Goal: Transaction & Acquisition: Download file/media

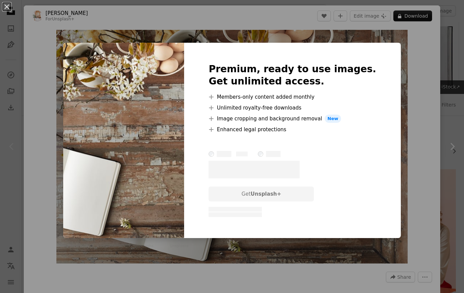
scroll to position [59, 0]
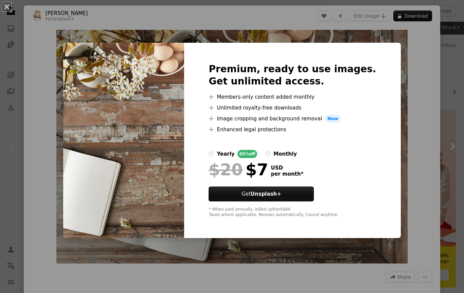
click at [444, 49] on div "An X shape Premium, ready to use images. Get unlimited access. A plus sign Memb…" at bounding box center [232, 146] width 464 height 293
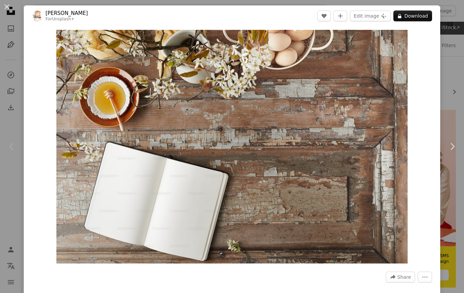
click at [444, 49] on div "An X shape Chevron left Chevron right [PERSON_NAME] For Unsplash+ A heart A plu…" at bounding box center [232, 146] width 464 height 293
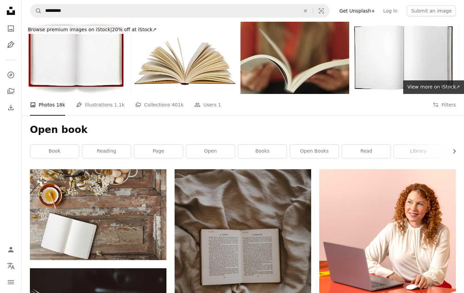
click at [436, 111] on button "Filters Filters" at bounding box center [444, 105] width 23 height 22
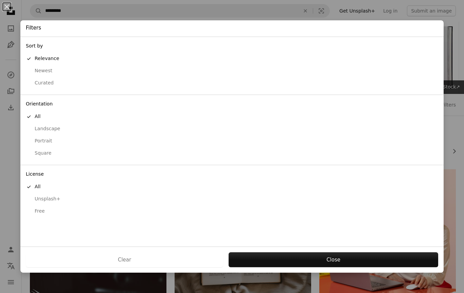
click at [42, 212] on button "Free" at bounding box center [231, 211] width 423 height 12
click at [310, 260] on button "Apply" at bounding box center [333, 260] width 210 height 15
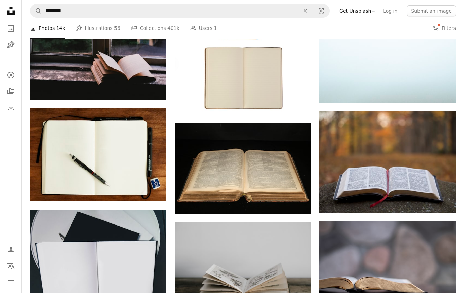
scroll to position [457, 0]
click at [295, 202] on icon "Arrow pointing down" at bounding box center [297, 201] width 5 height 8
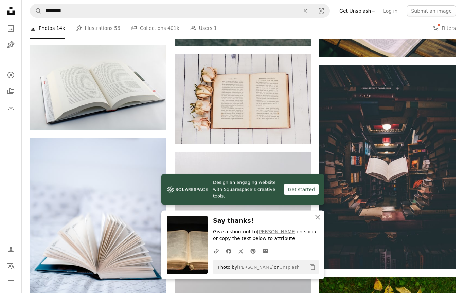
scroll to position [835, 0]
click at [297, 135] on link "Arrow pointing down" at bounding box center [298, 132] width 14 height 11
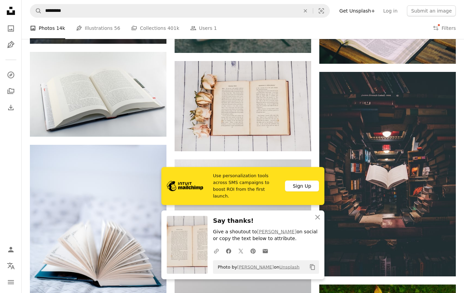
scroll to position [828, 0]
click at [314, 271] on icon "Copy content" at bounding box center [312, 268] width 6 height 6
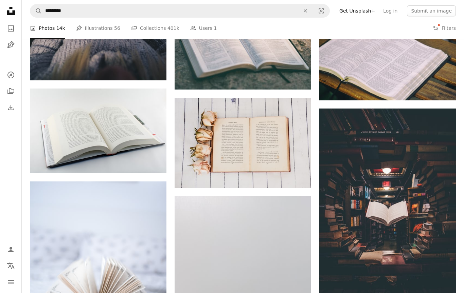
scroll to position [791, 0]
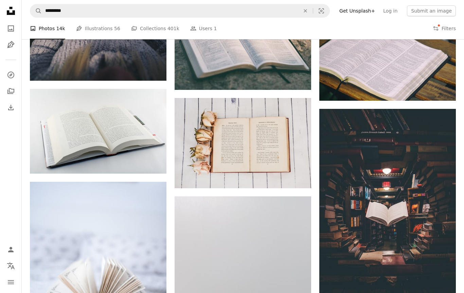
click at [300, 179] on icon "Arrow pointing down" at bounding box center [297, 176] width 5 height 8
